Goal: Information Seeking & Learning: Compare options

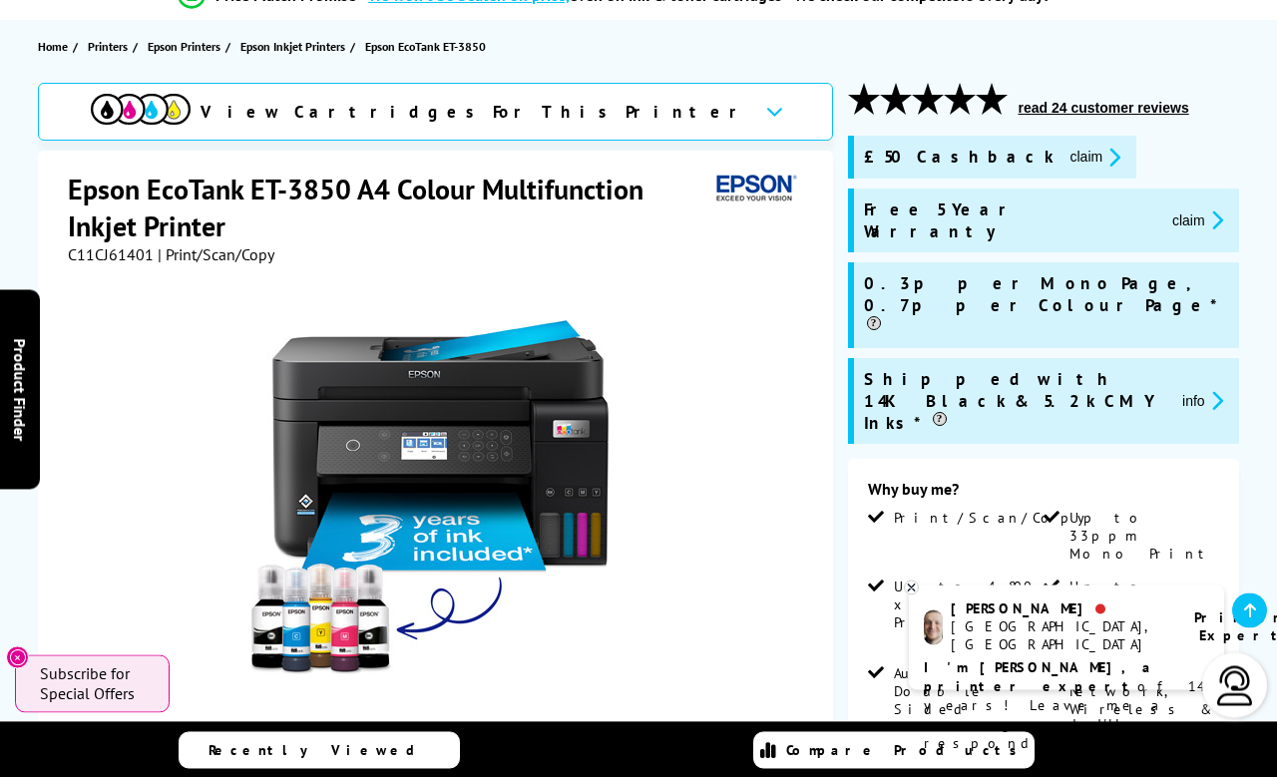
scroll to position [196, 0]
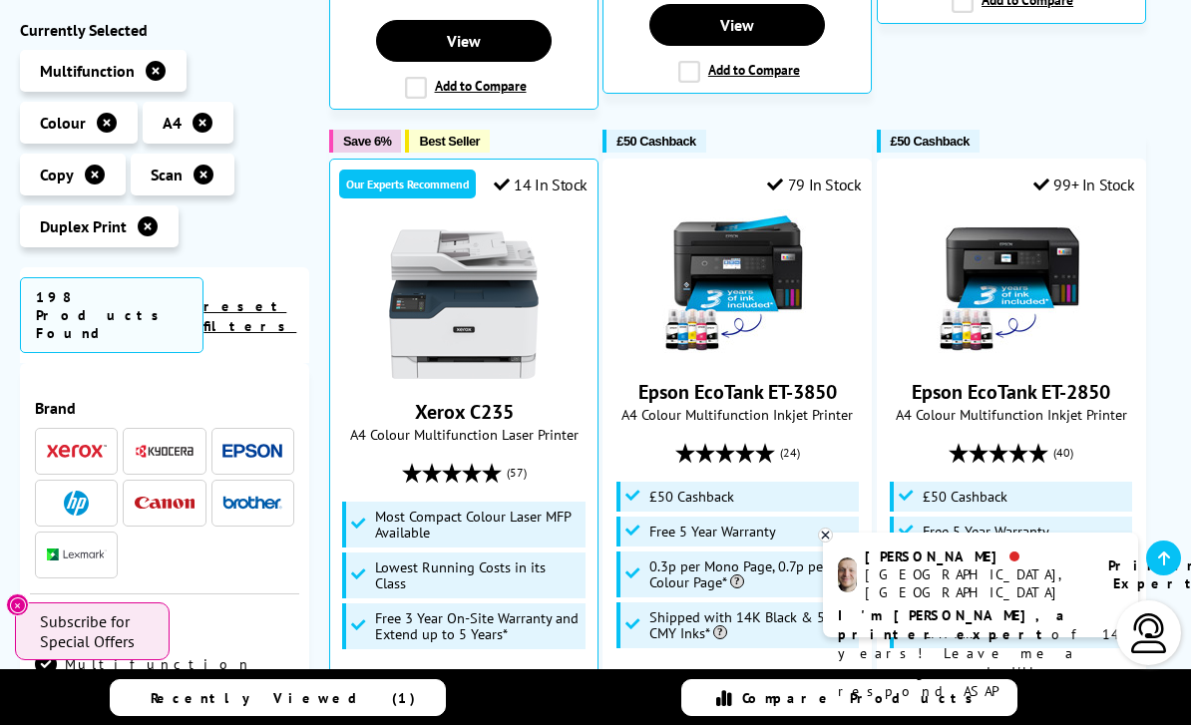
click at [939, 379] on link "Epson EcoTank ET-2850" at bounding box center [1011, 392] width 199 height 26
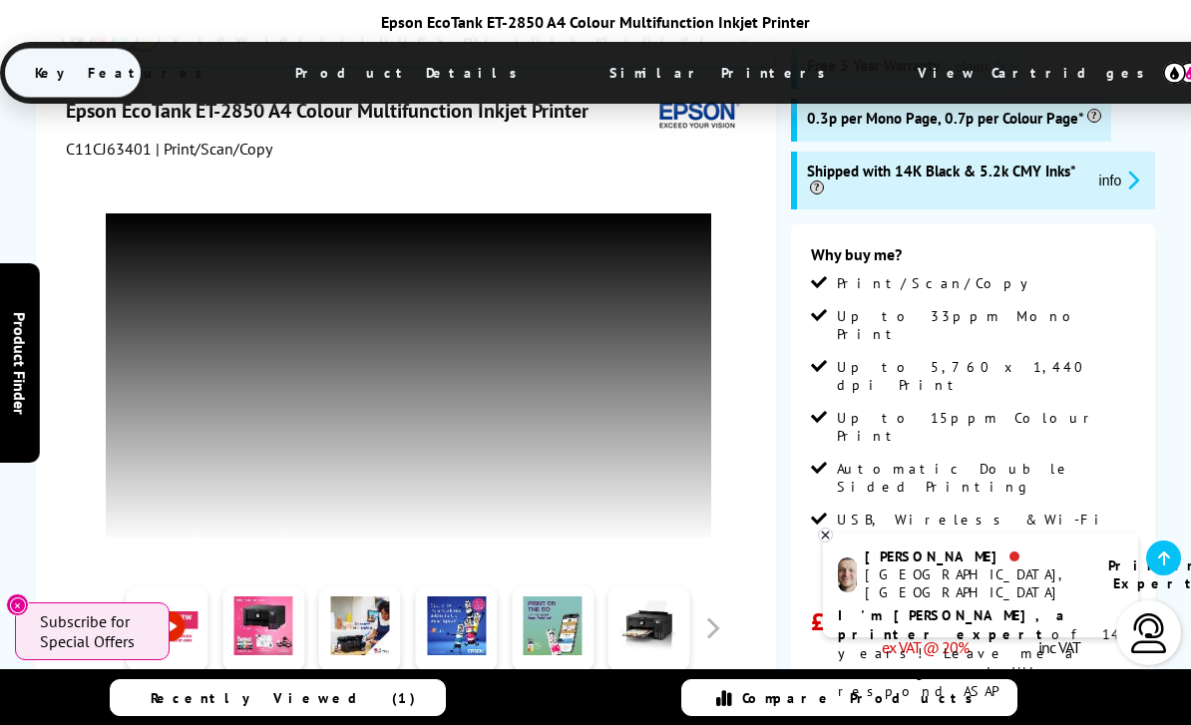
scroll to position [335, 0]
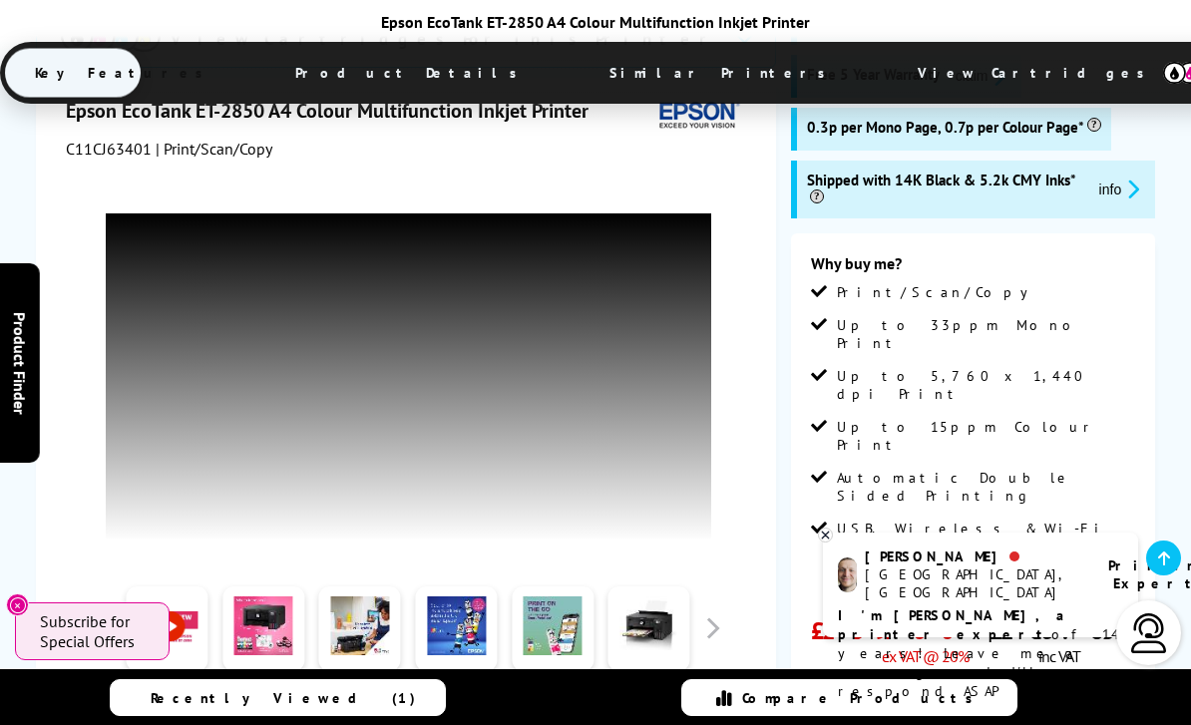
click at [720, 612] on div at bounding box center [408, 630] width 638 height 100
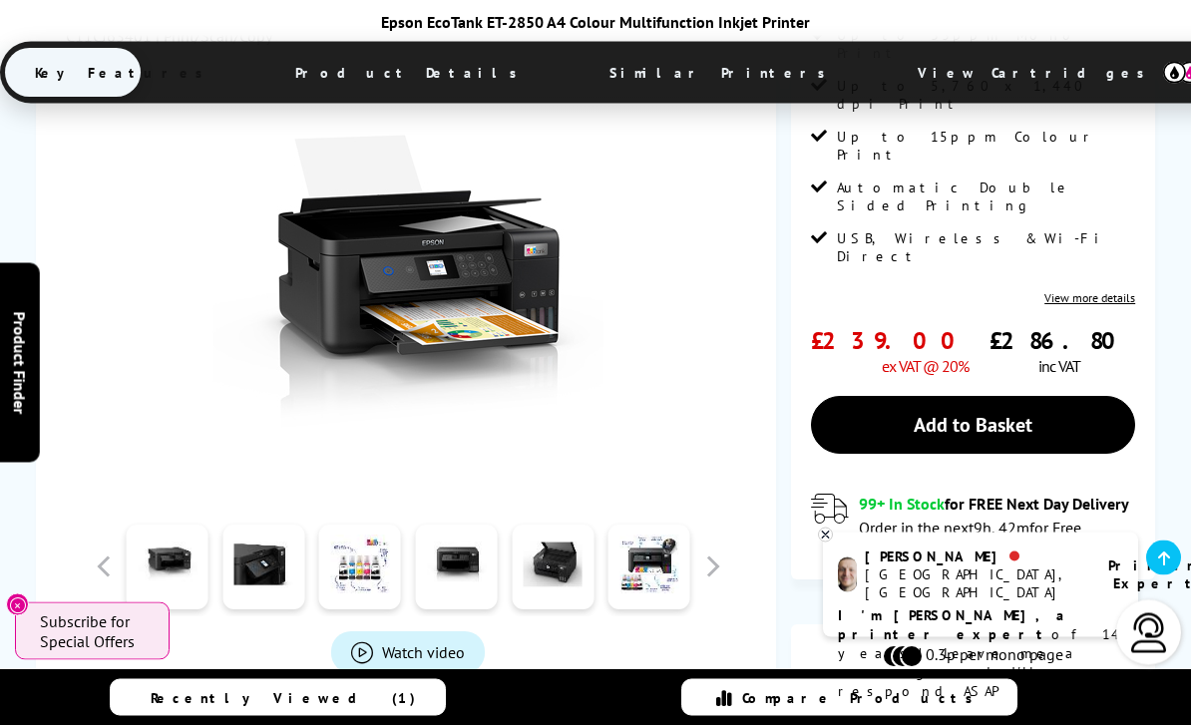
scroll to position [625, 0]
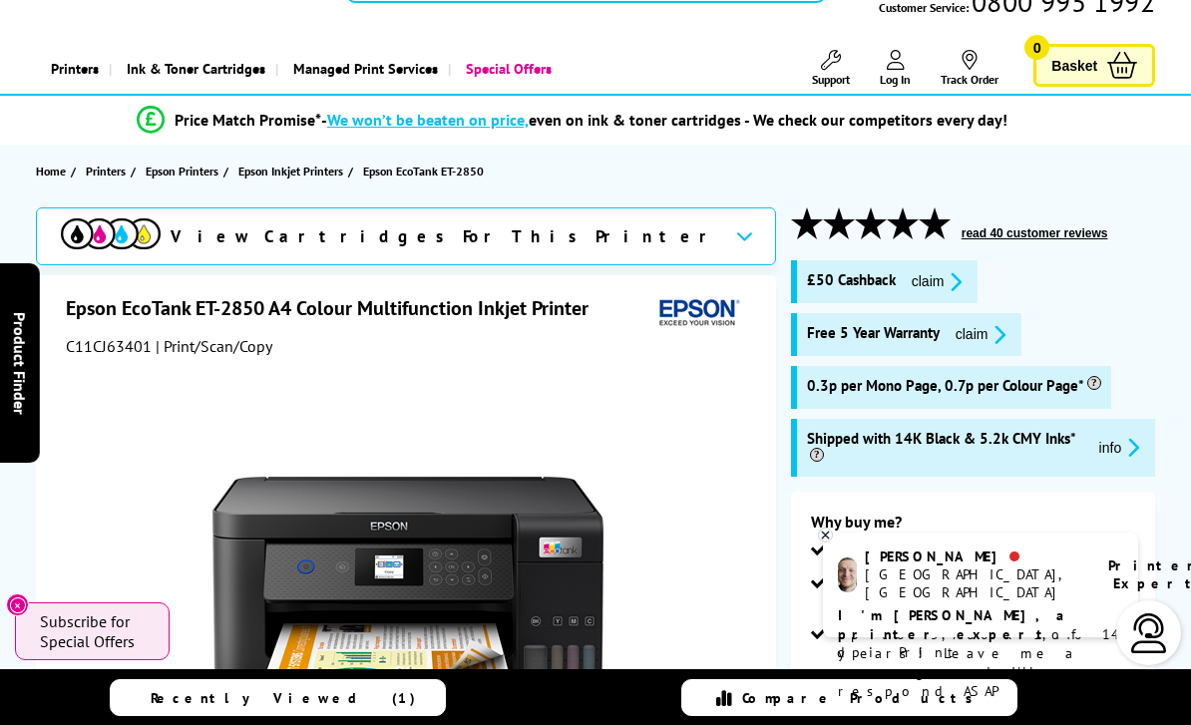
scroll to position [75, 0]
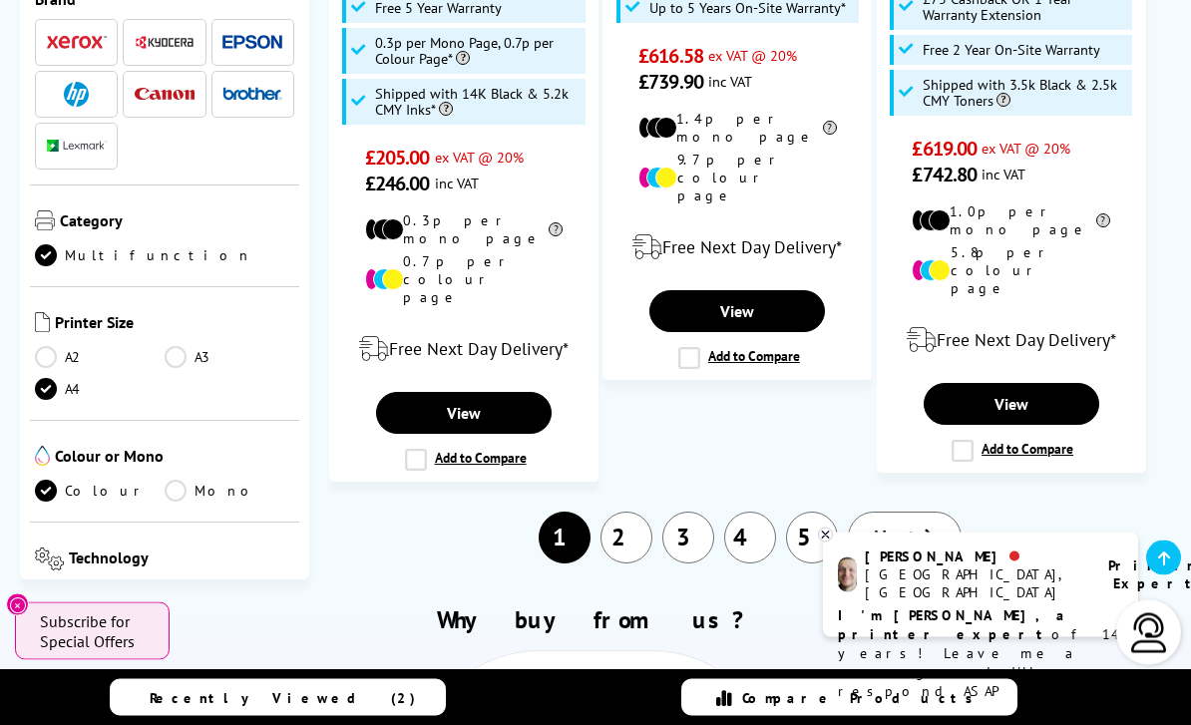
scroll to position [3484, 0]
click at [181, 585] on link "Inkjet" at bounding box center [230, 596] width 130 height 22
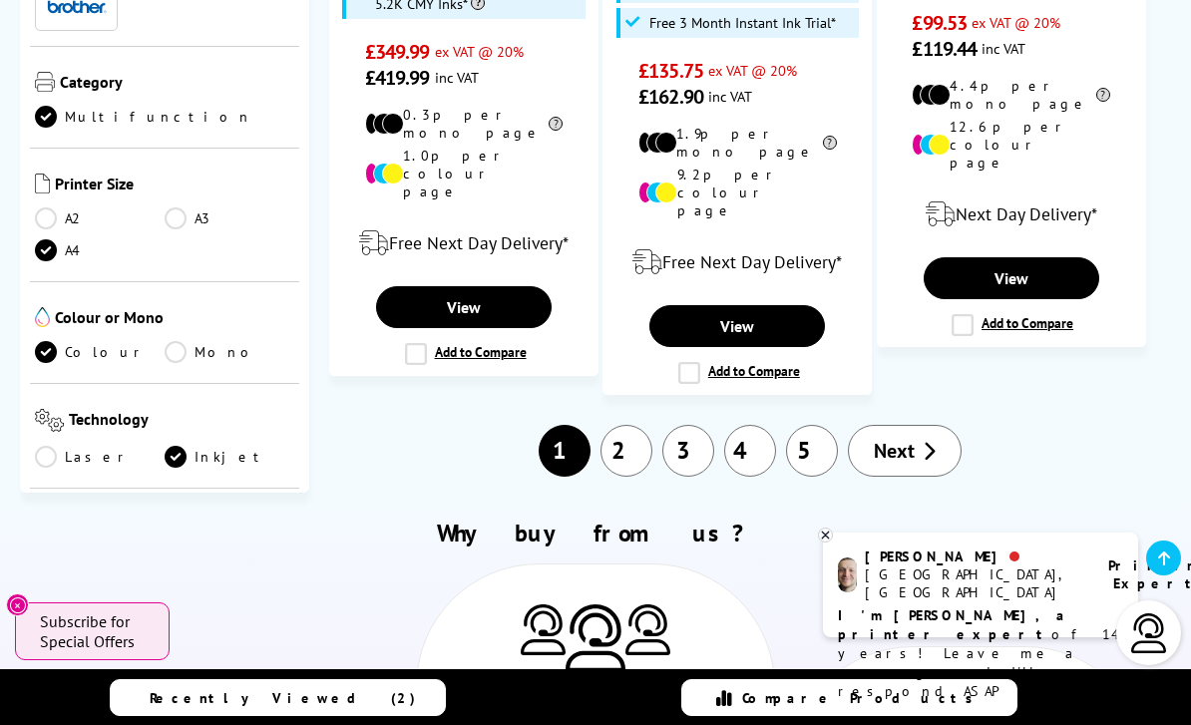
click at [107, 514] on span "Running Costs" at bounding box center [179, 526] width 230 height 25
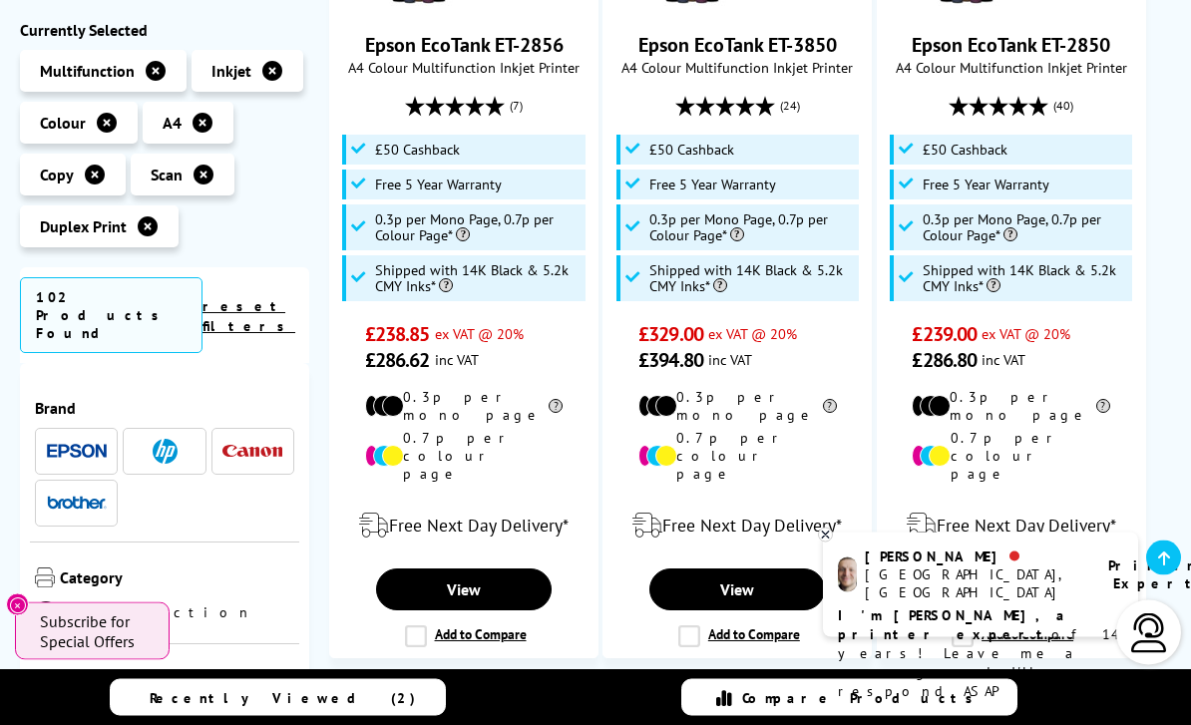
scroll to position [618, 0]
click at [684, 625] on label "Add to Compare" at bounding box center [739, 636] width 122 height 22
click at [0, 0] on input "Add to Compare" at bounding box center [0, 0] width 0 height 0
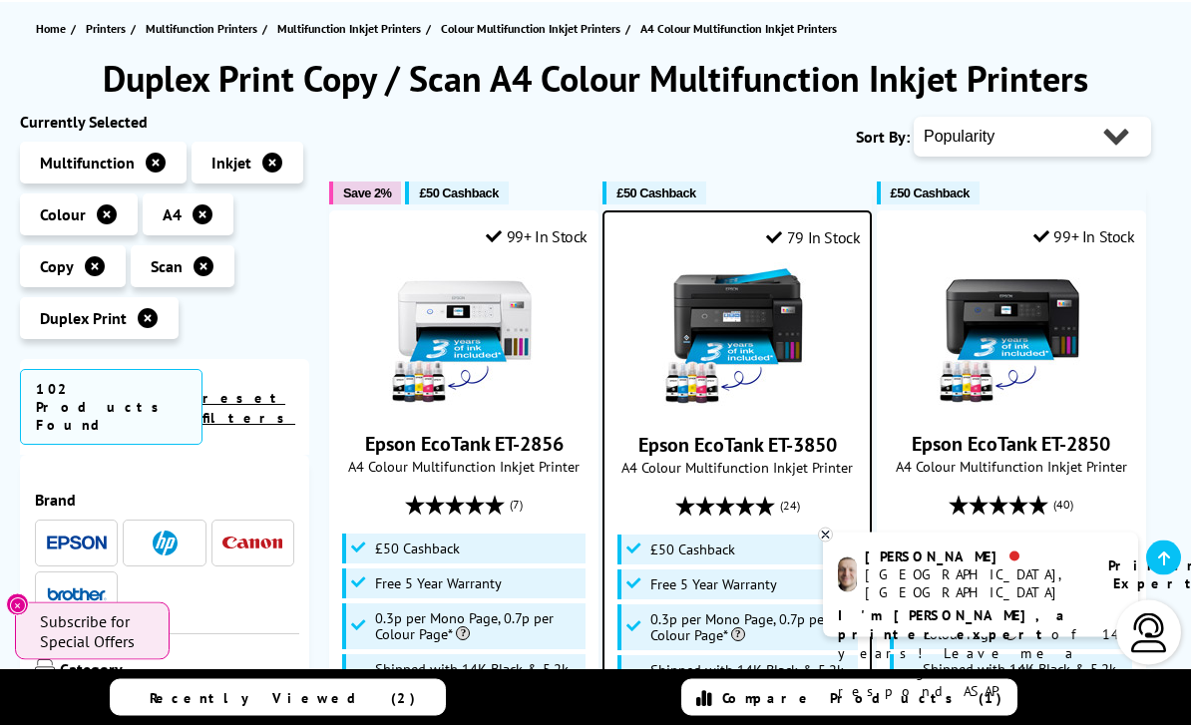
scroll to position [0, 0]
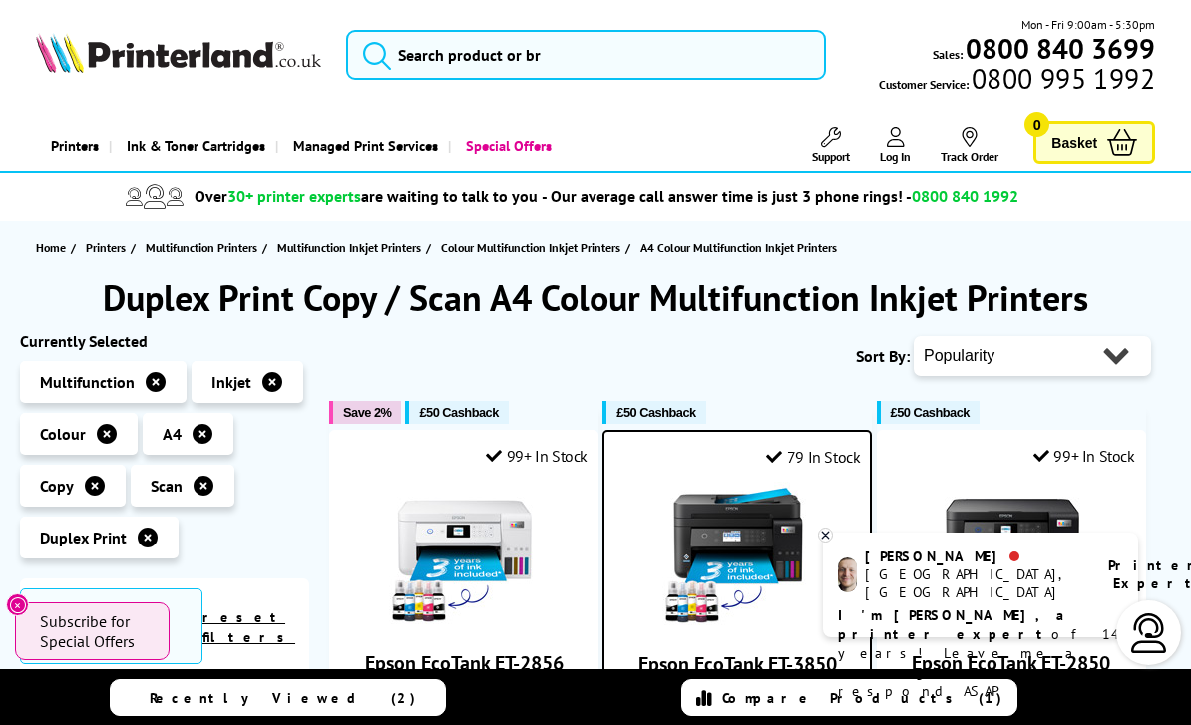
click at [257, 609] on link "reset filters" at bounding box center [249, 628] width 93 height 38
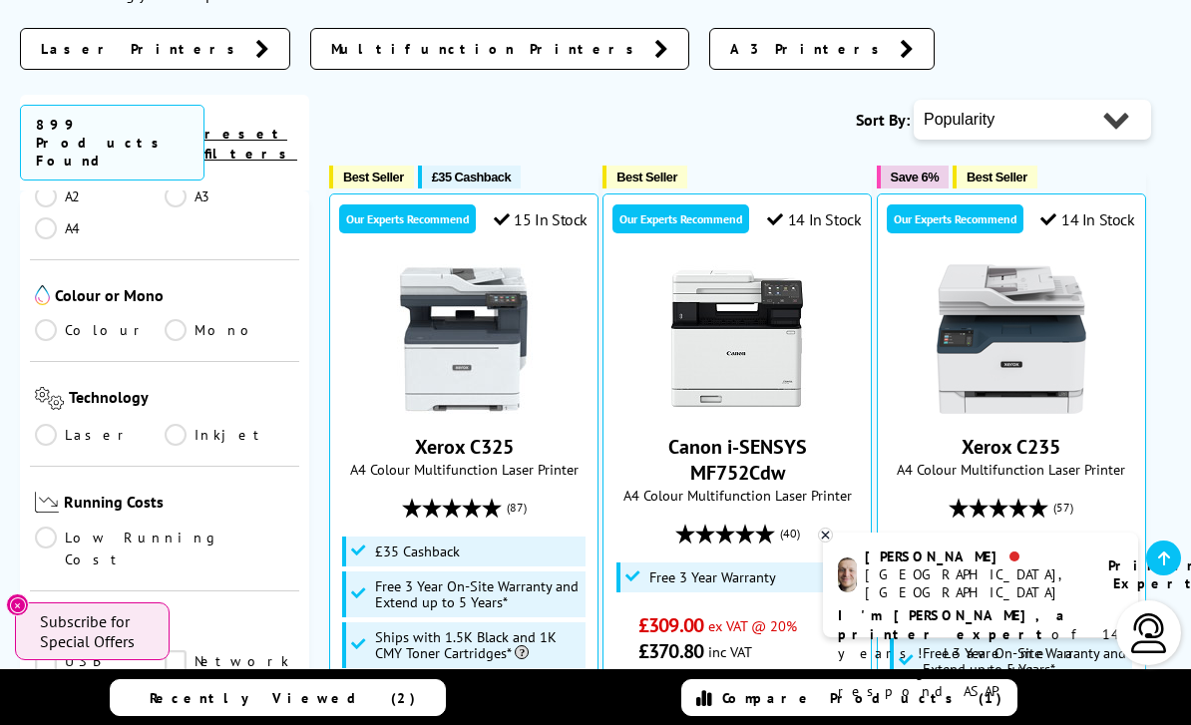
scroll to position [613, 0]
click at [37, 524] on link "Low Running Cost" at bounding box center [164, 546] width 259 height 44
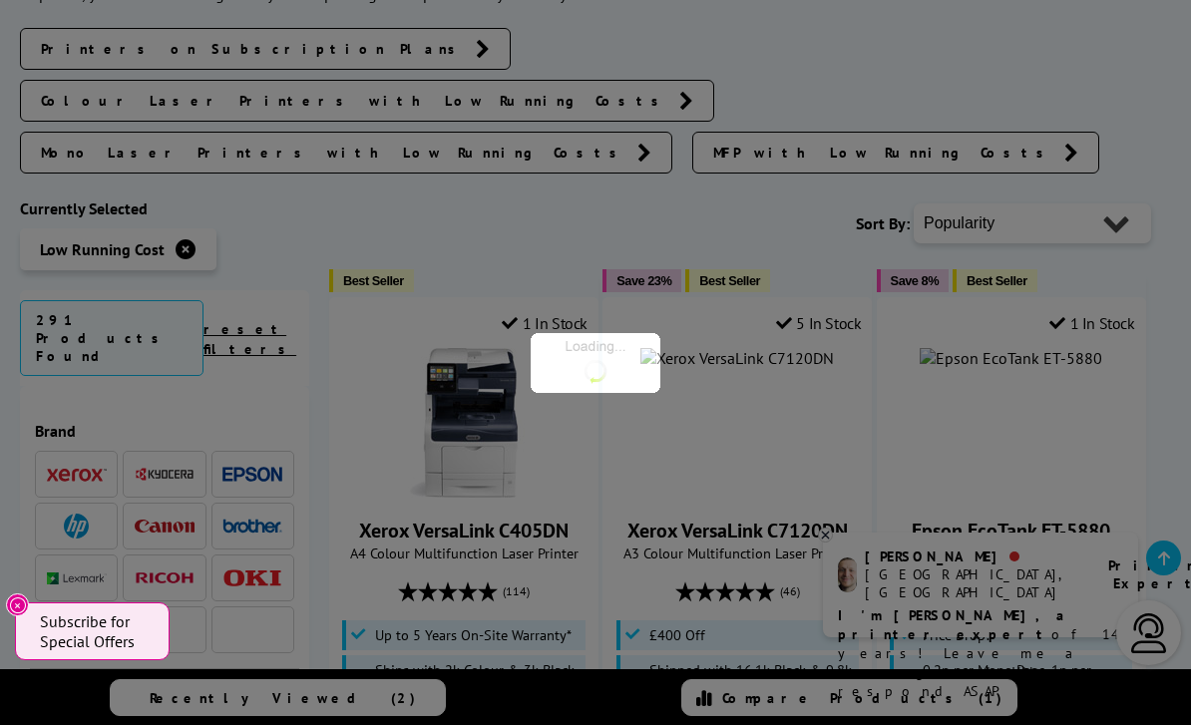
scroll to position [613, 0]
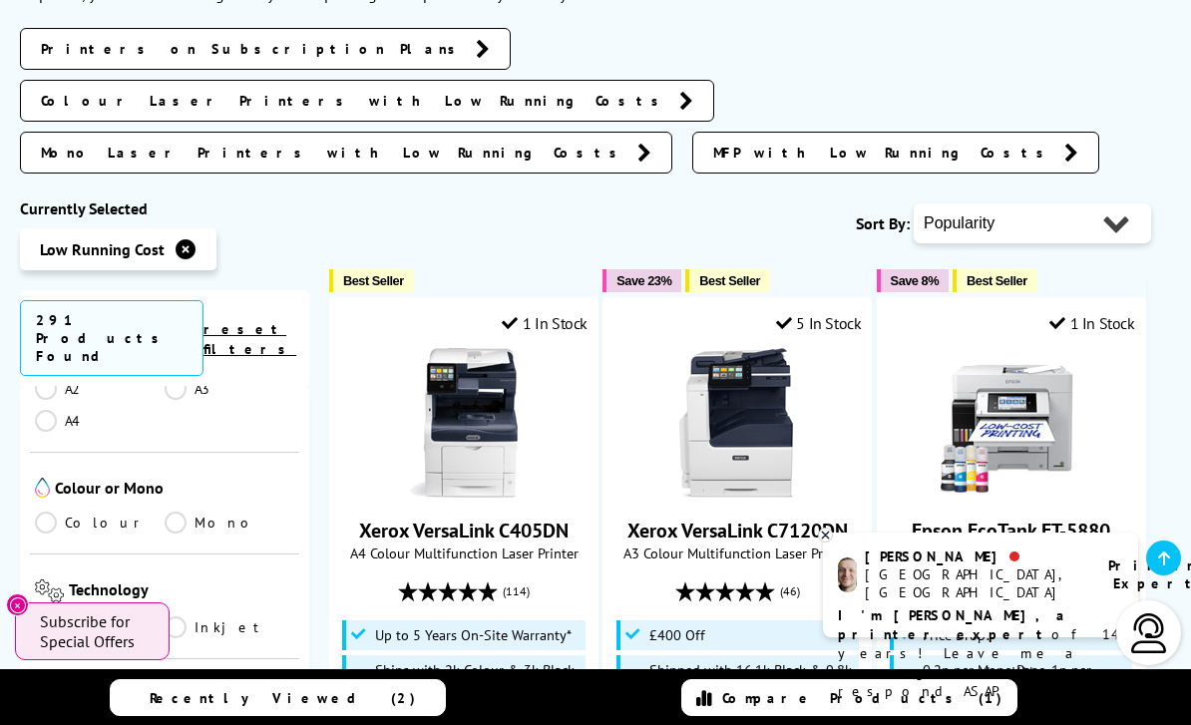
click at [38, 512] on link "Colour" at bounding box center [100, 523] width 130 height 22
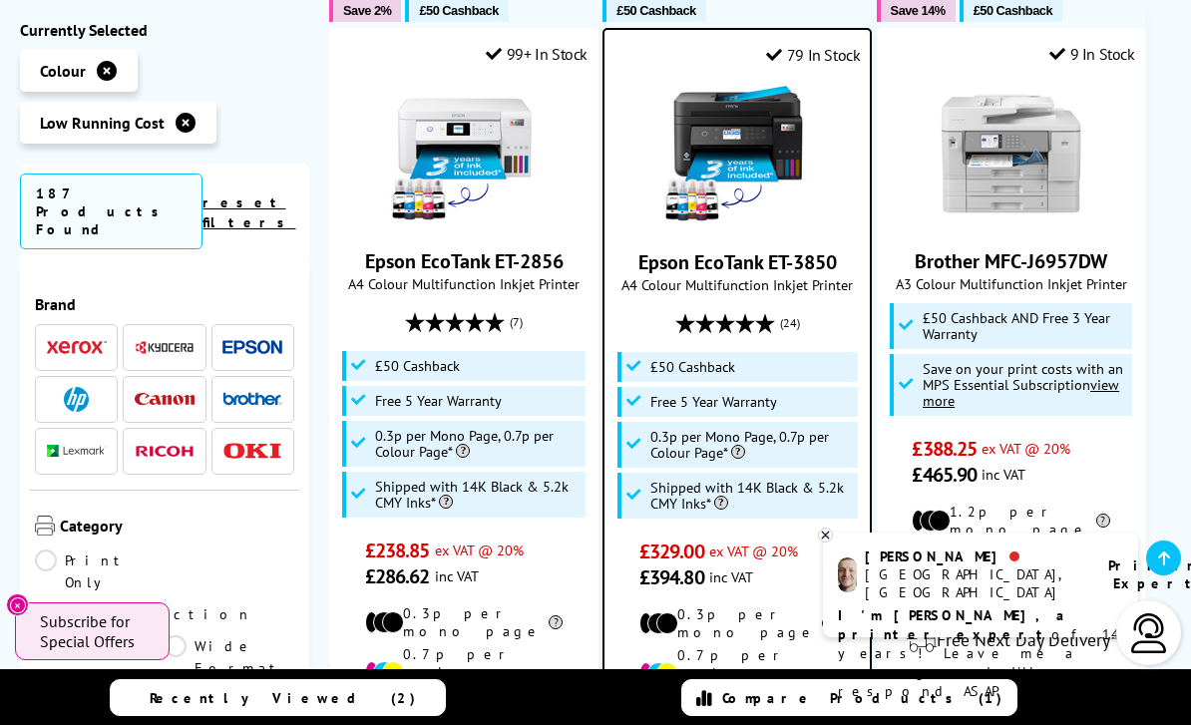
scroll to position [613, 0]
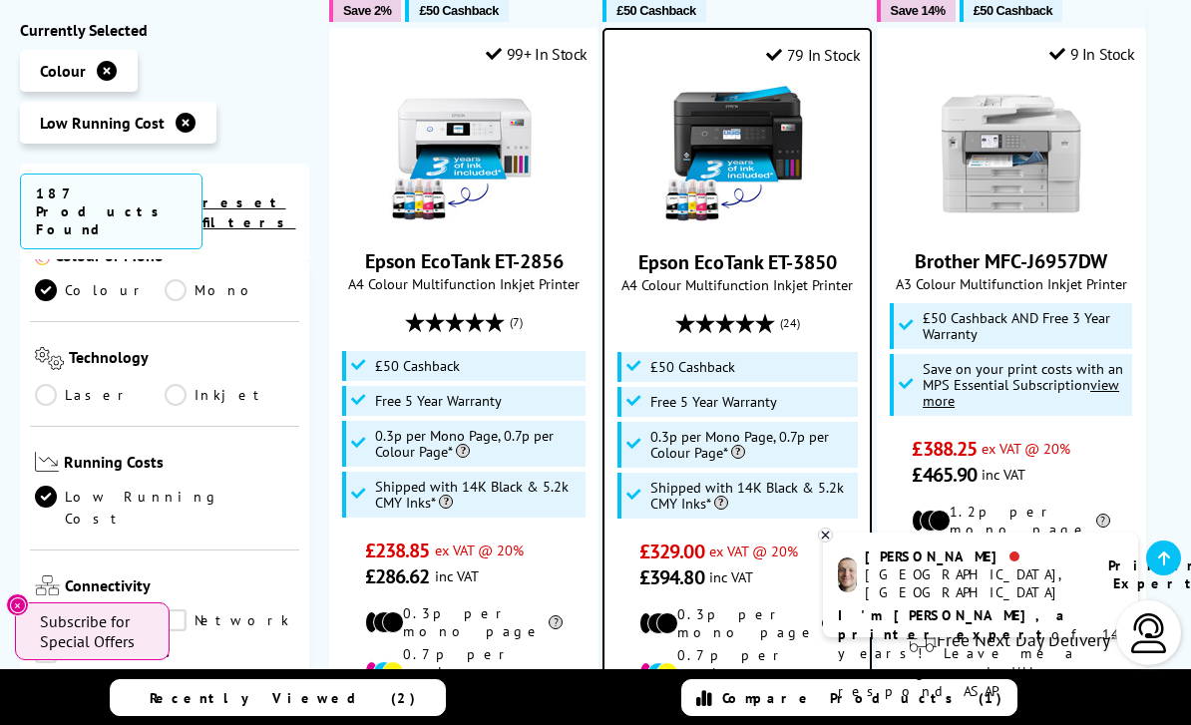
click at [174, 384] on link "Inkjet" at bounding box center [230, 395] width 130 height 22
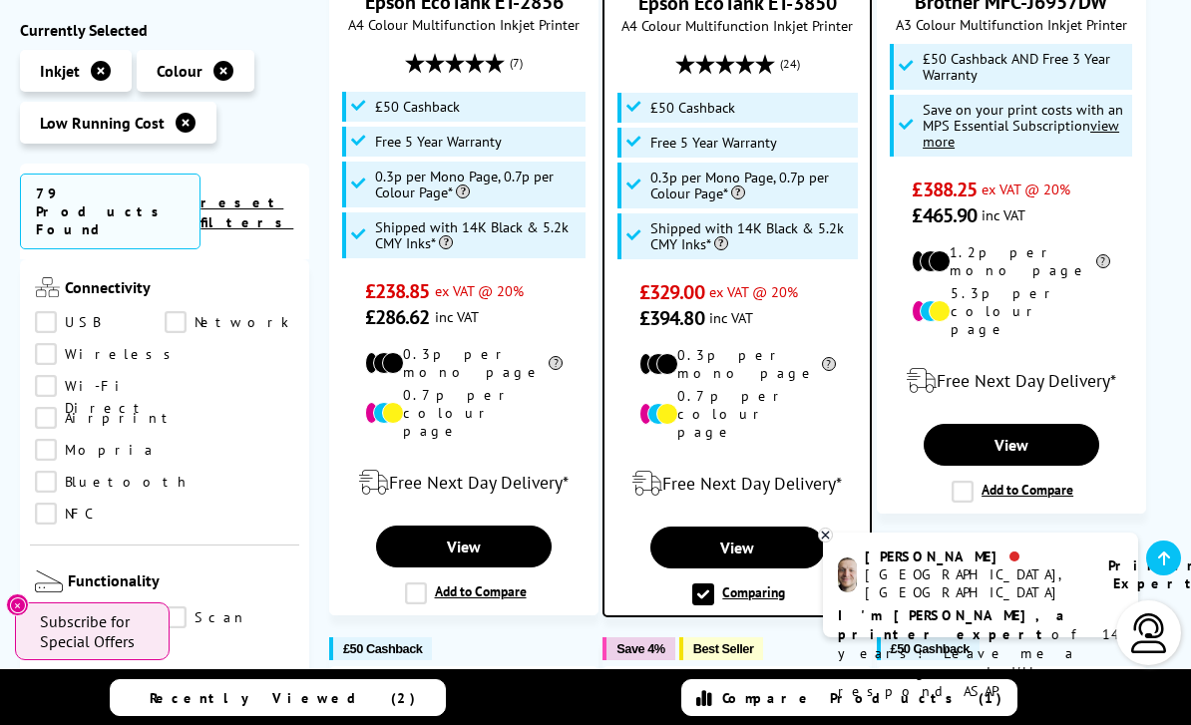
scroll to position [864, 0]
click at [42, 604] on link "Copy" at bounding box center [100, 615] width 130 height 22
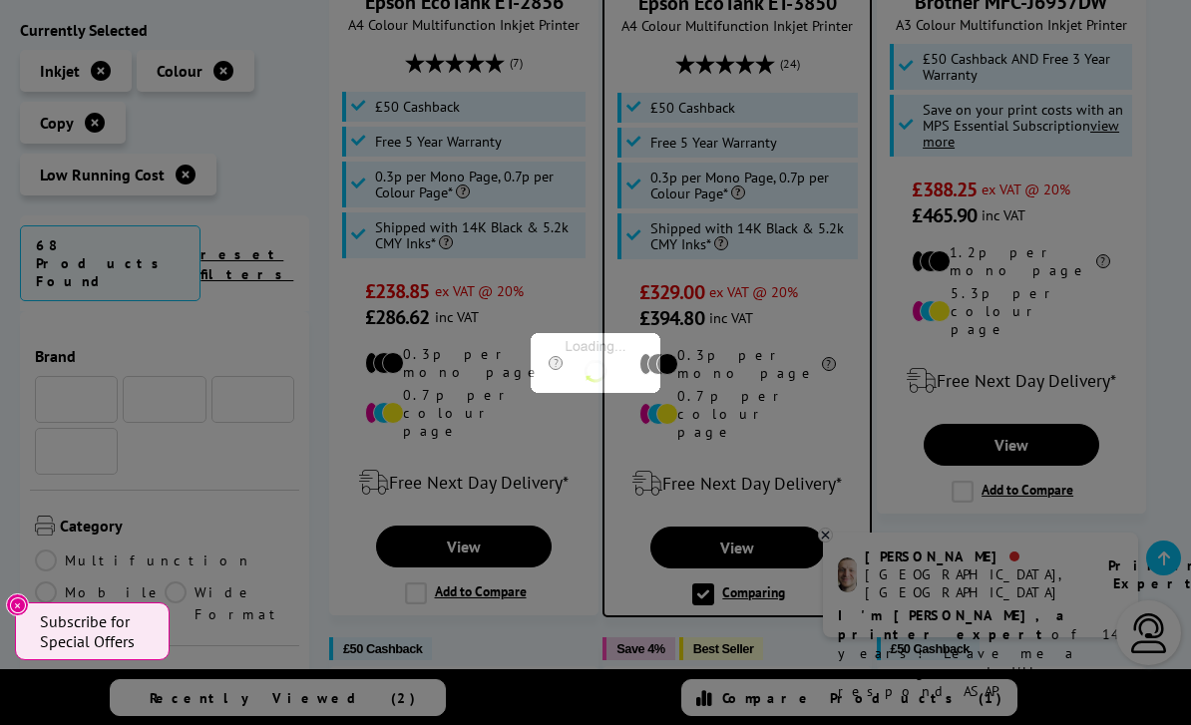
scroll to position [864, 0]
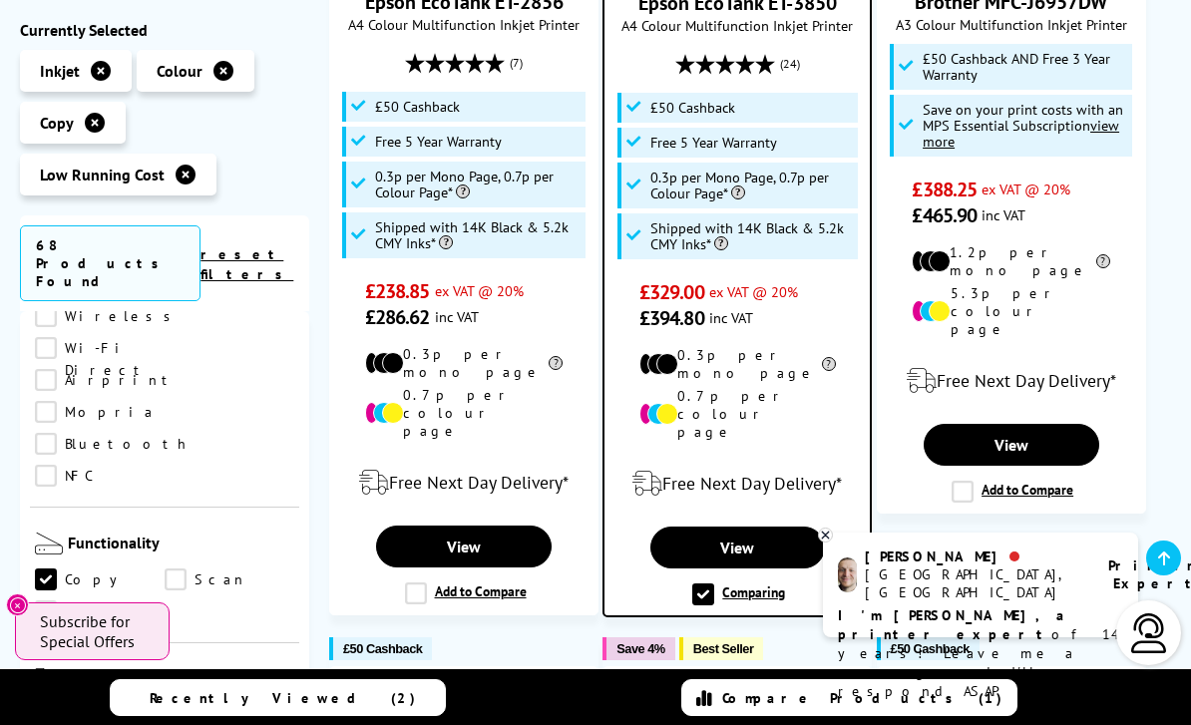
click at [168, 570] on link "Scan" at bounding box center [230, 581] width 130 height 22
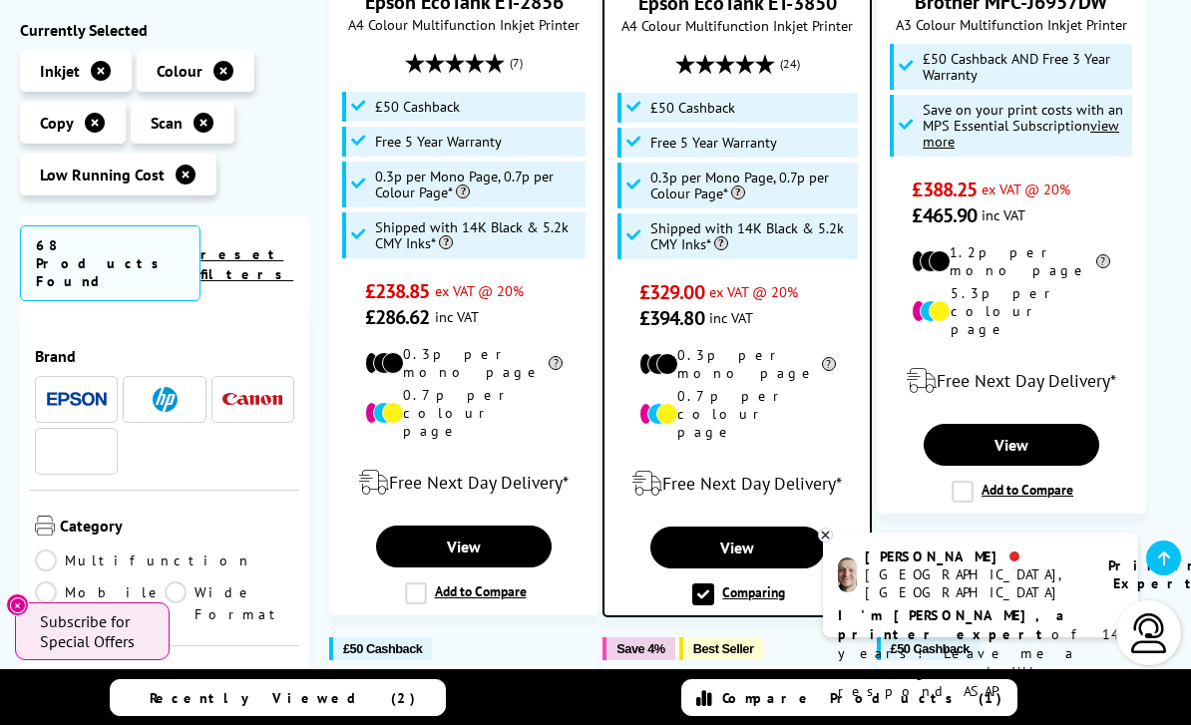
scroll to position [864, 0]
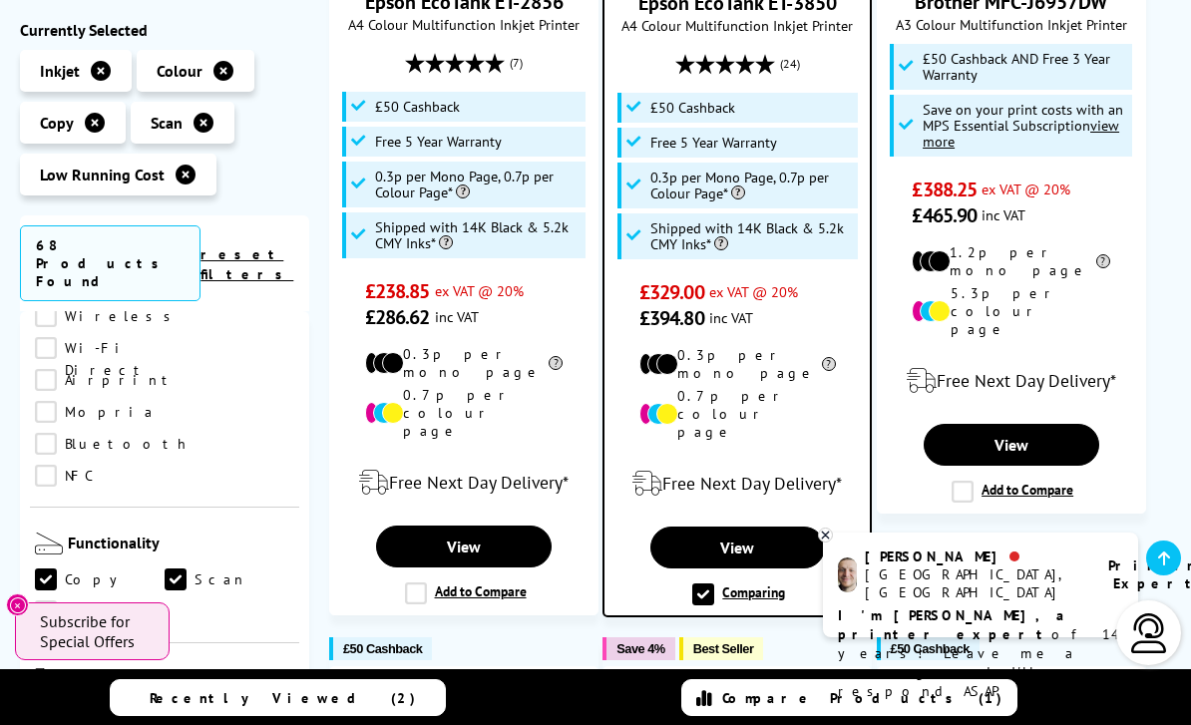
click at [48, 703] on link "Print" at bounding box center [100, 714] width 130 height 22
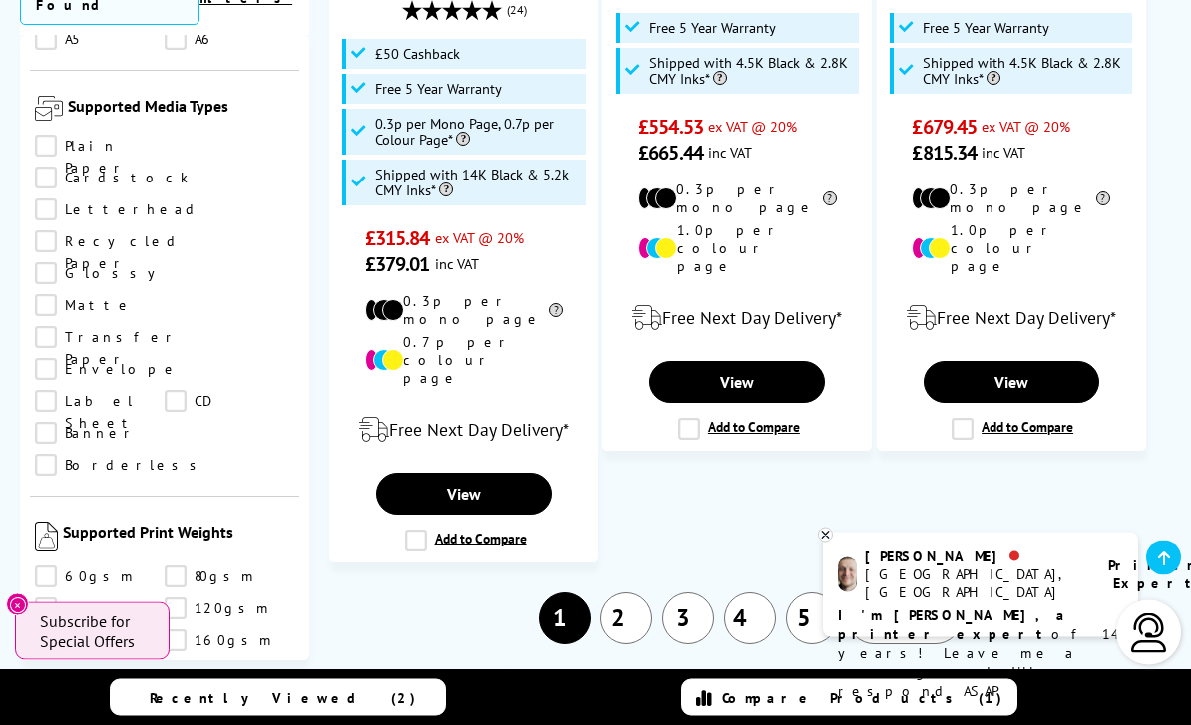
scroll to position [3404, 0]
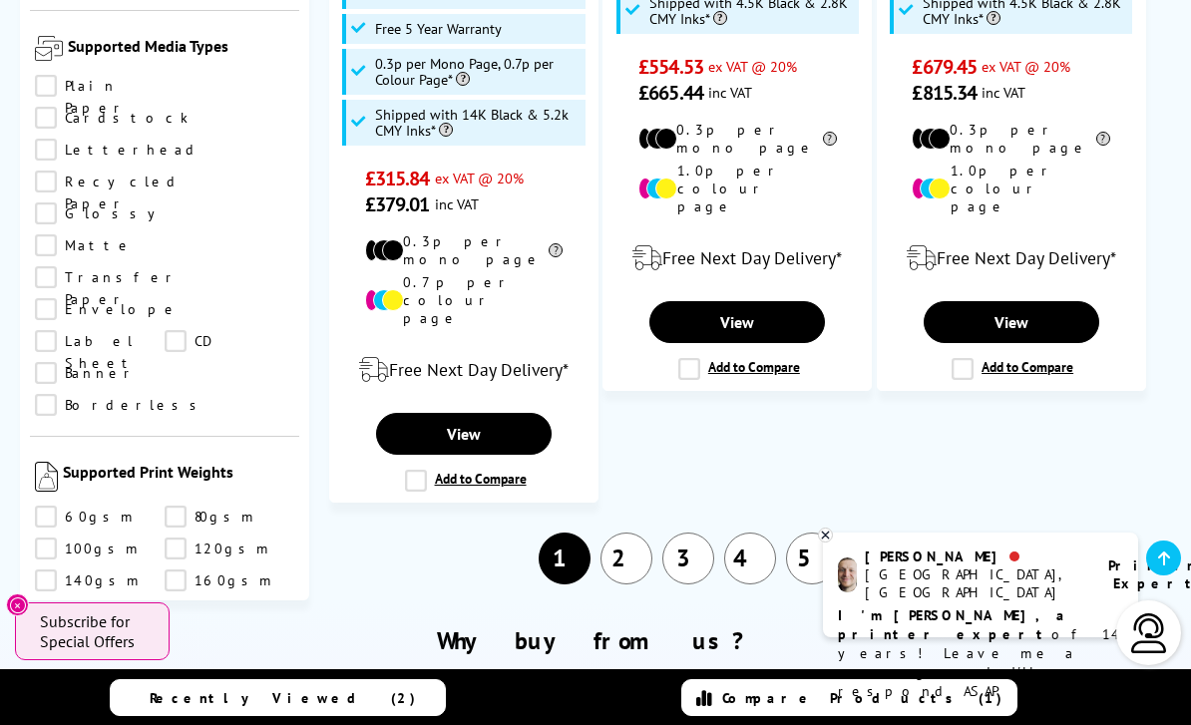
click at [625, 533] on link "2" at bounding box center [627, 559] width 52 height 52
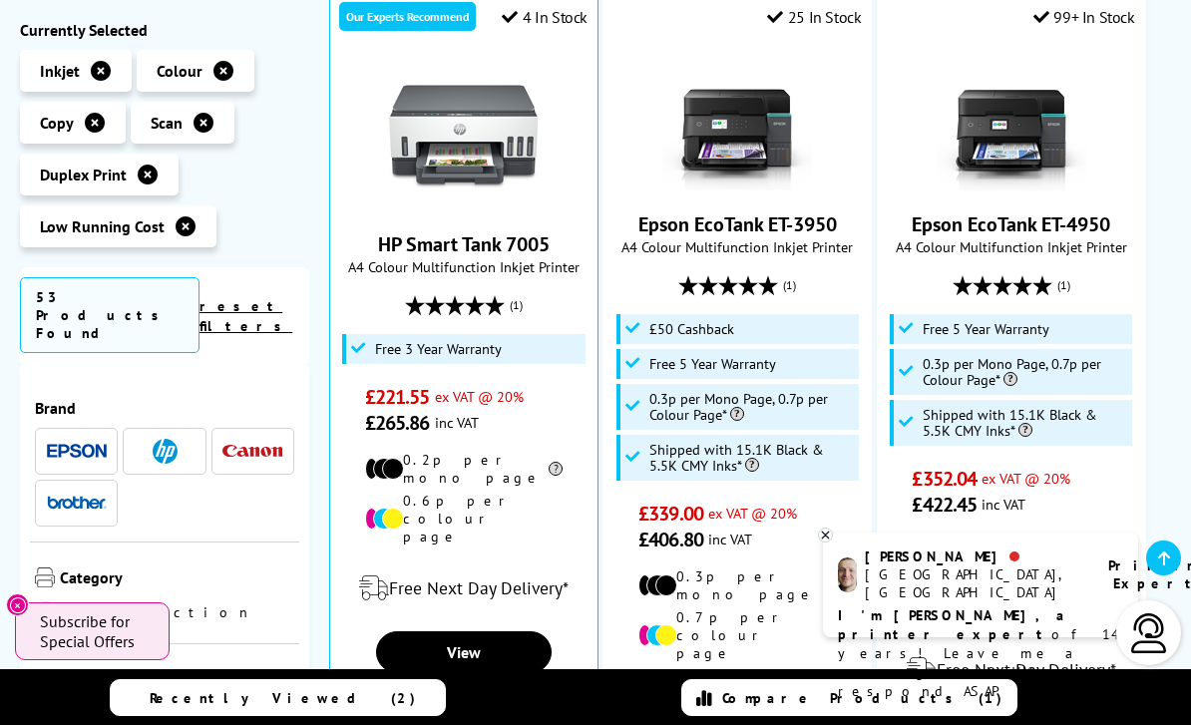
scroll to position [1318, 0]
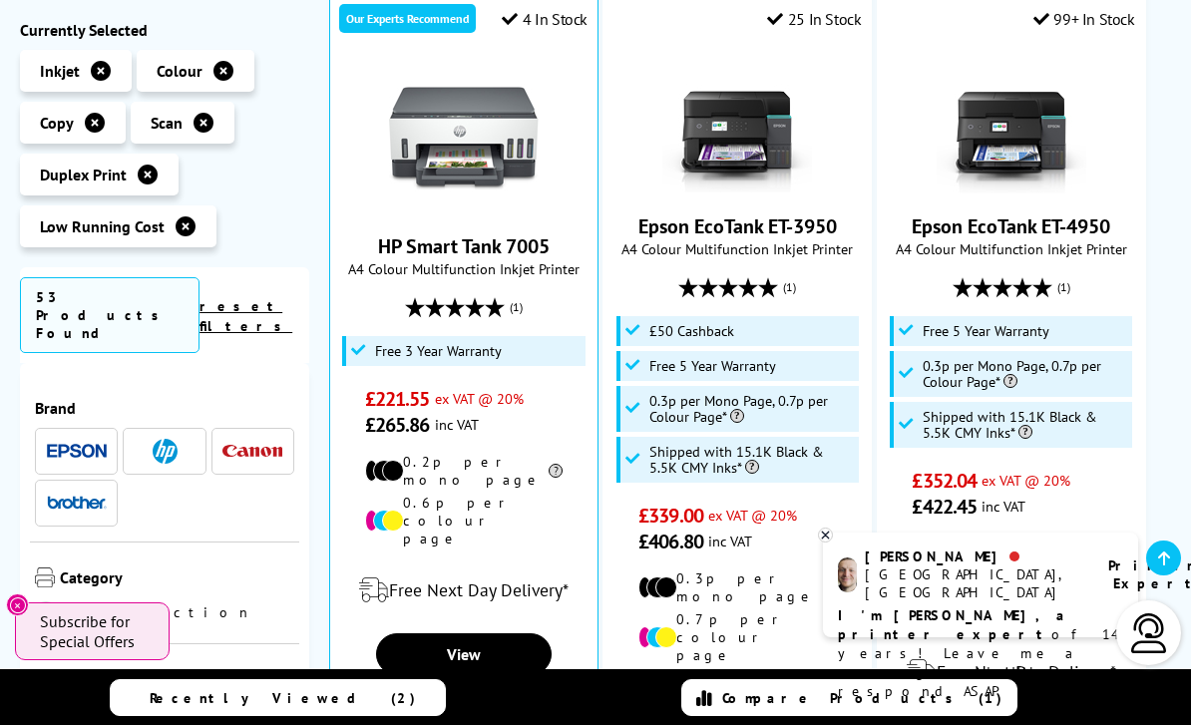
click at [405, 690] on label "Add to Compare" at bounding box center [466, 701] width 122 height 22
click at [0, 0] on input "Add to Compare" at bounding box center [0, 0] width 0 height 0
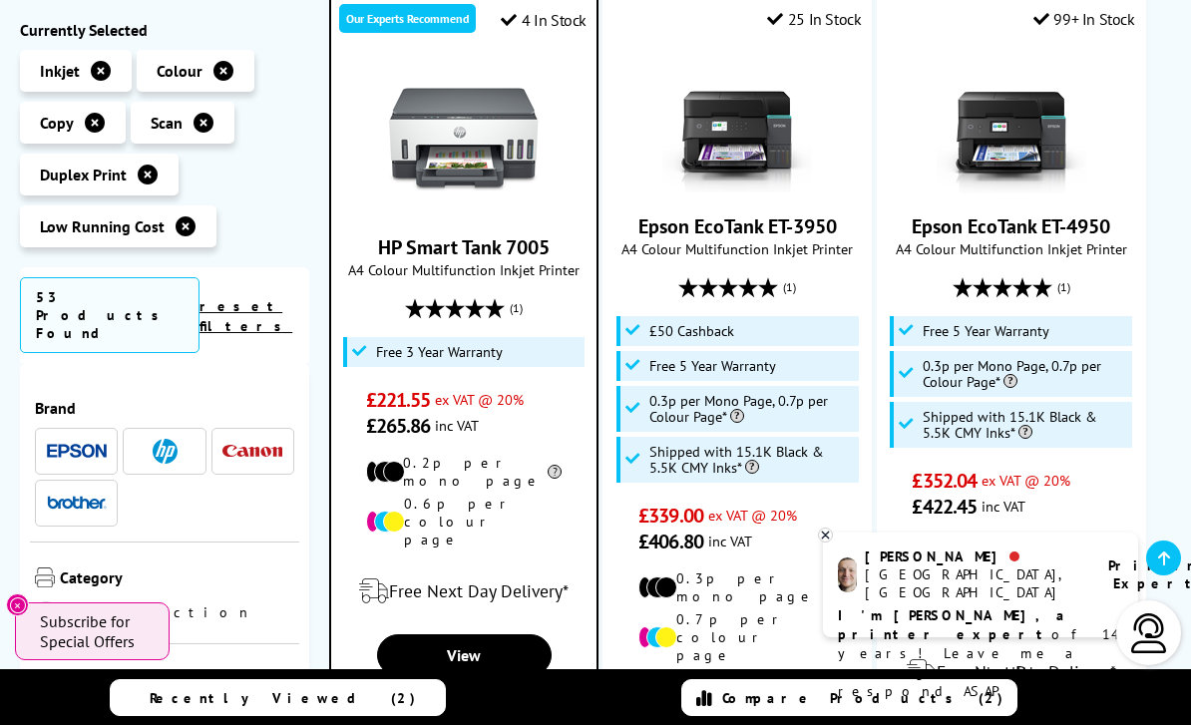
click at [751, 716] on link "Compare Products (2)" at bounding box center [848, 697] width 335 height 37
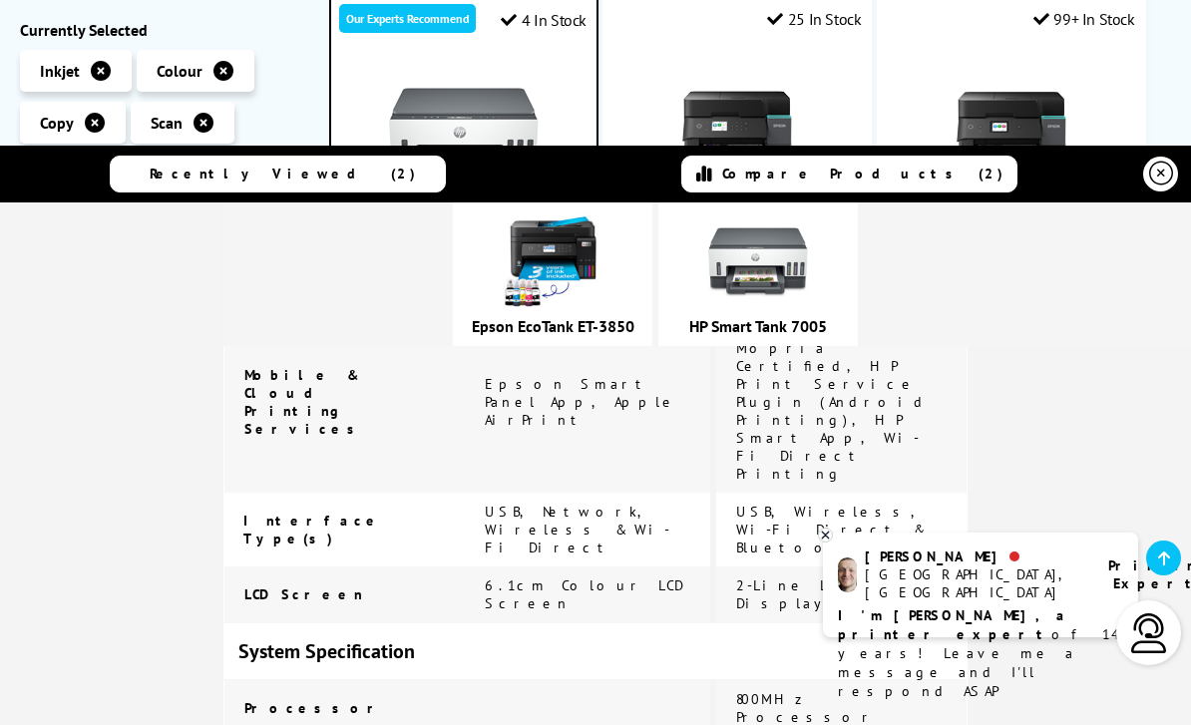
scroll to position [2604, 0]
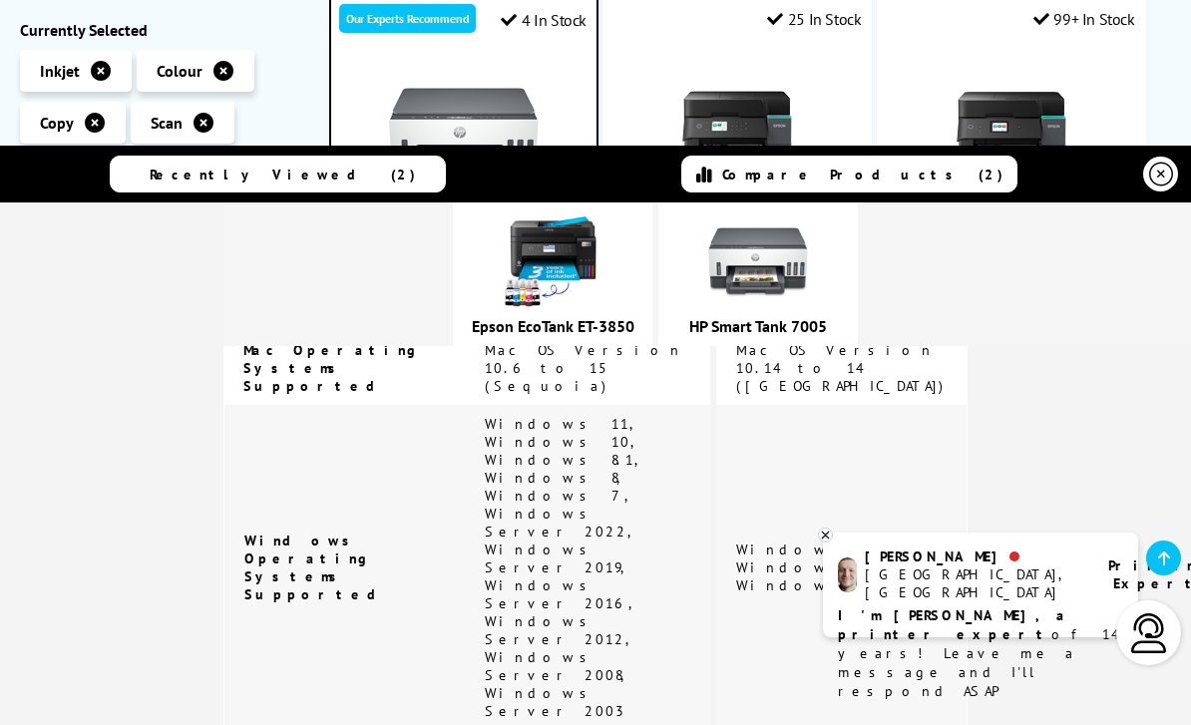
scroll to position [3082, 0]
click at [262, 479] on div "Epson EcoTank ET-3850 HP Smart Tank 7005 Low Running Costs remove" at bounding box center [595, 422] width 1191 height 6605
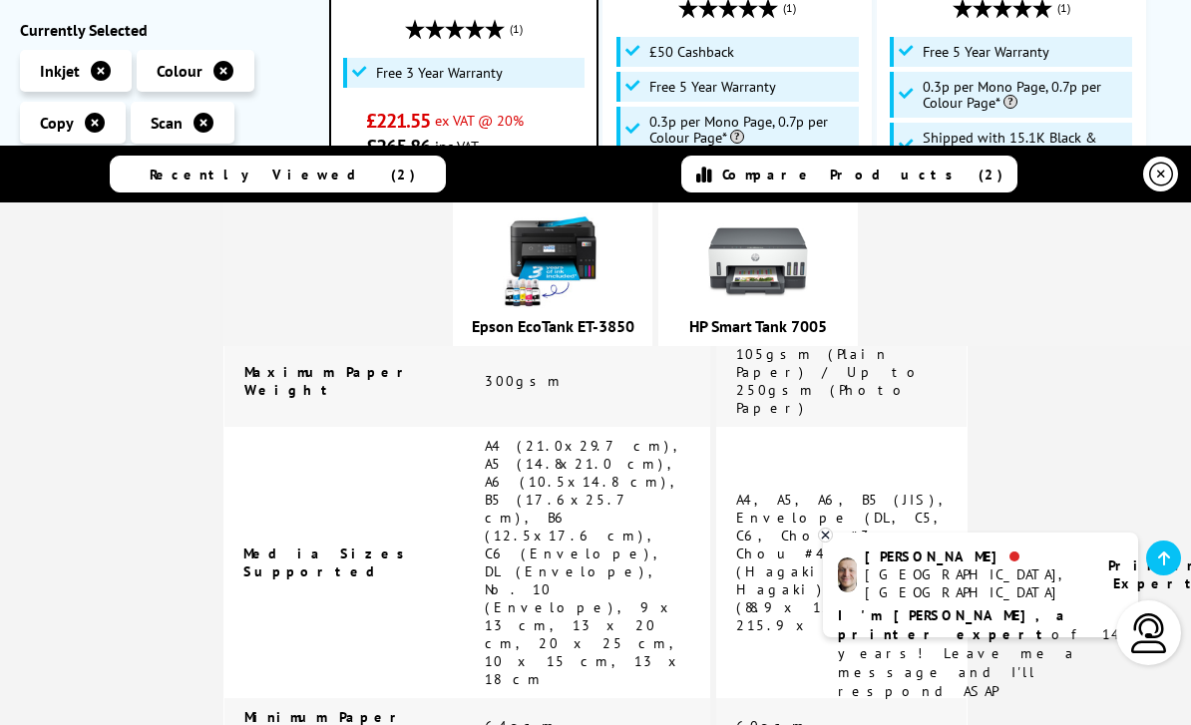
scroll to position [3642, 0]
